Goal: Navigation & Orientation: Find specific page/section

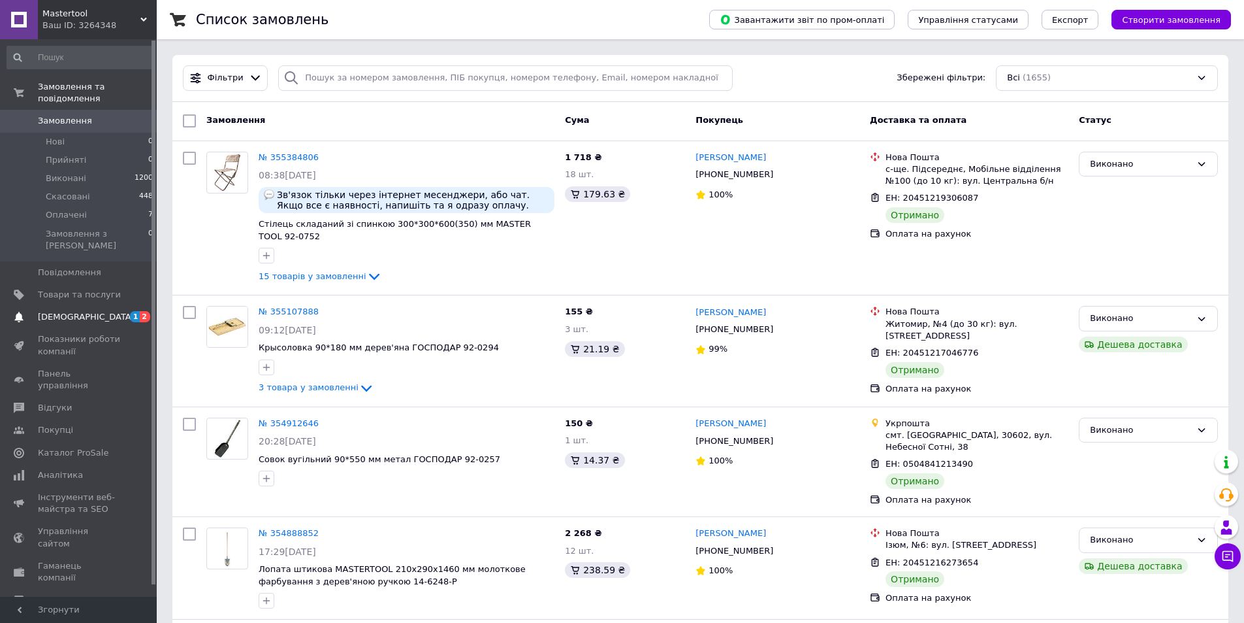
click at [78, 311] on span "[DEMOGRAPHIC_DATA]" at bounding box center [86, 317] width 97 height 12
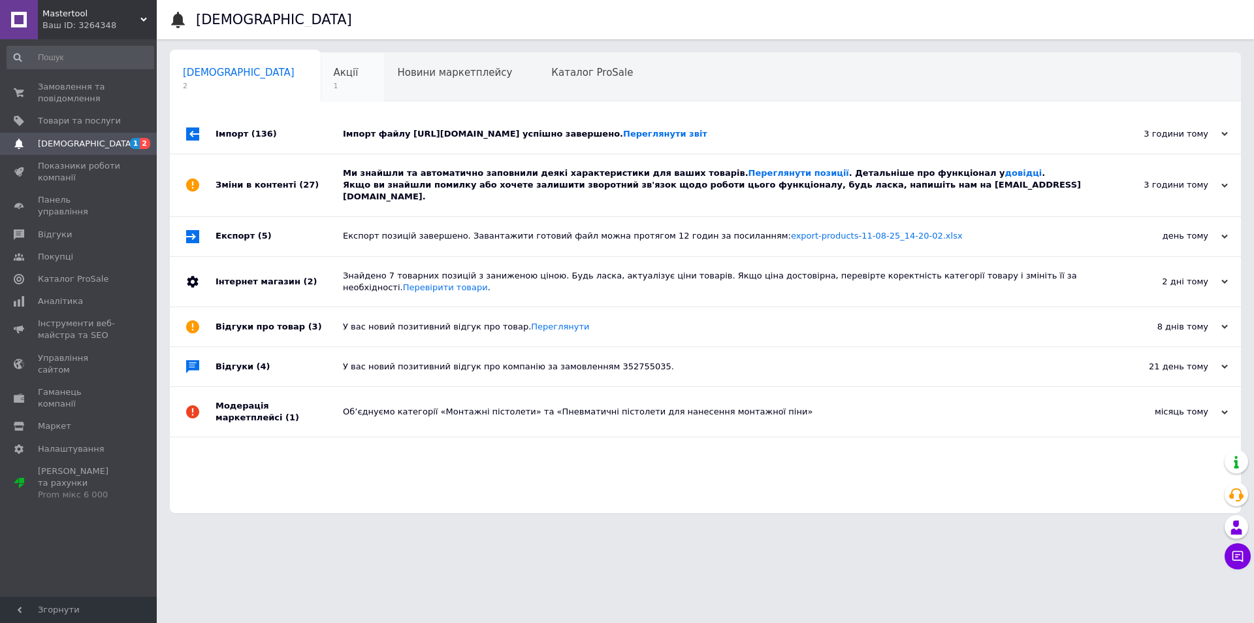
click at [334, 75] on span "Акції" at bounding box center [346, 73] width 25 height 12
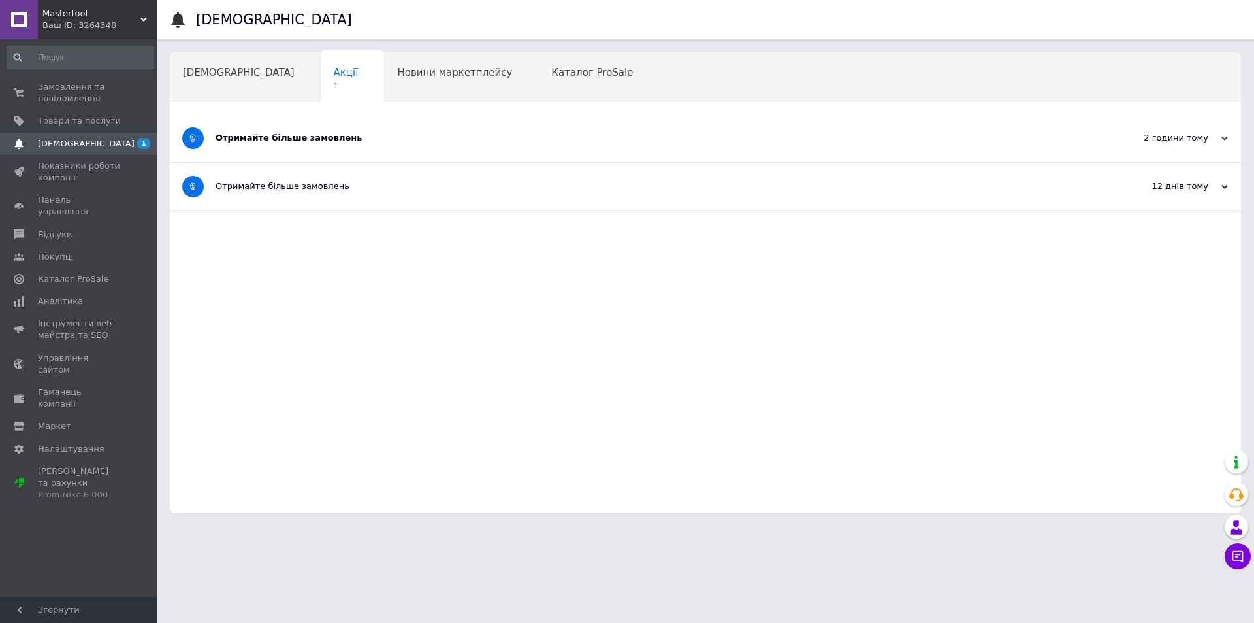
click at [271, 134] on div "Отримайте більше замовлень" at bounding box center [657, 138] width 882 height 12
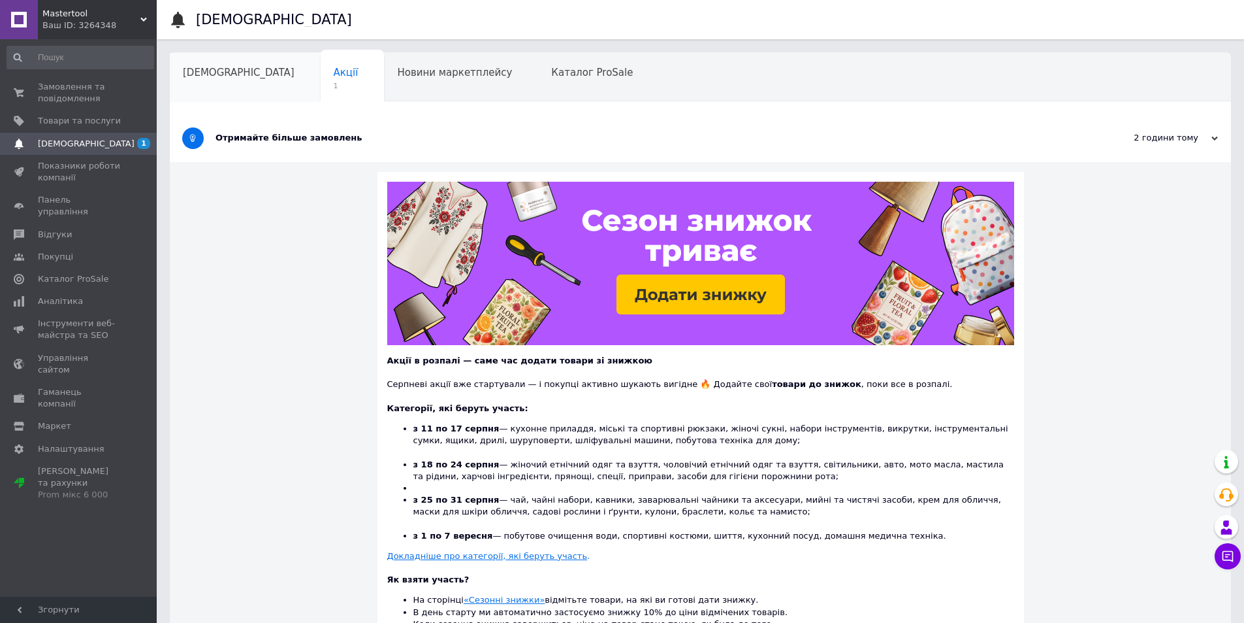
click at [203, 87] on div "[DEMOGRAPHIC_DATA]" at bounding box center [245, 78] width 151 height 50
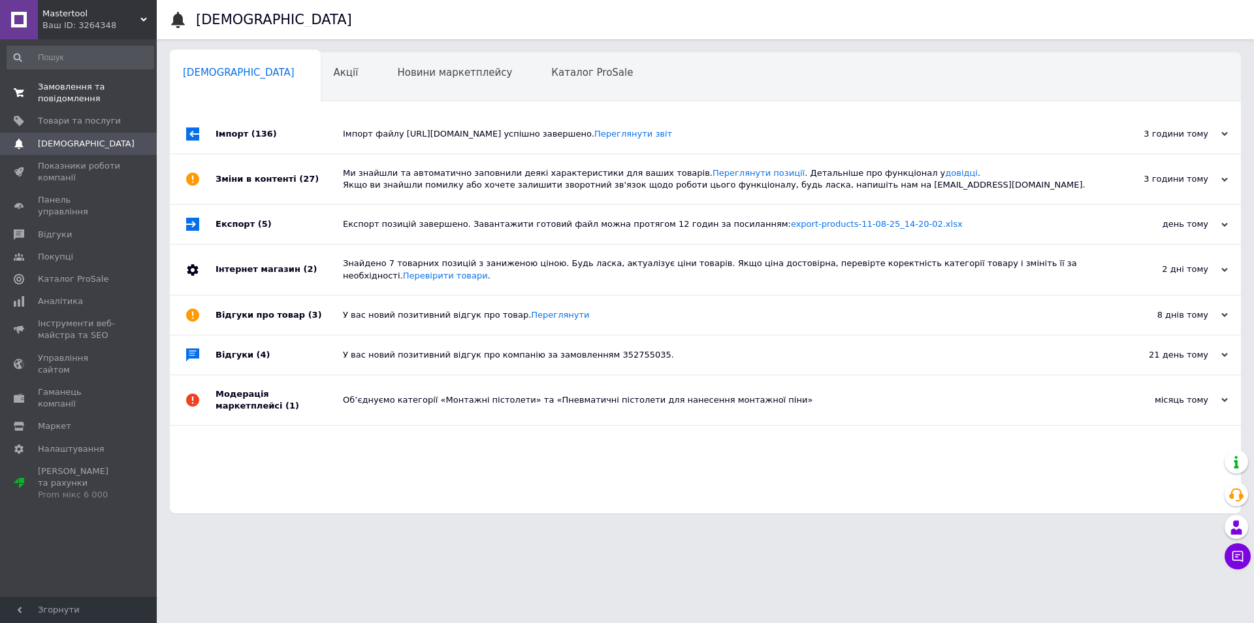
click at [81, 92] on span "Замовлення та повідомлення" at bounding box center [79, 93] width 83 height 24
